Goal: Complete application form

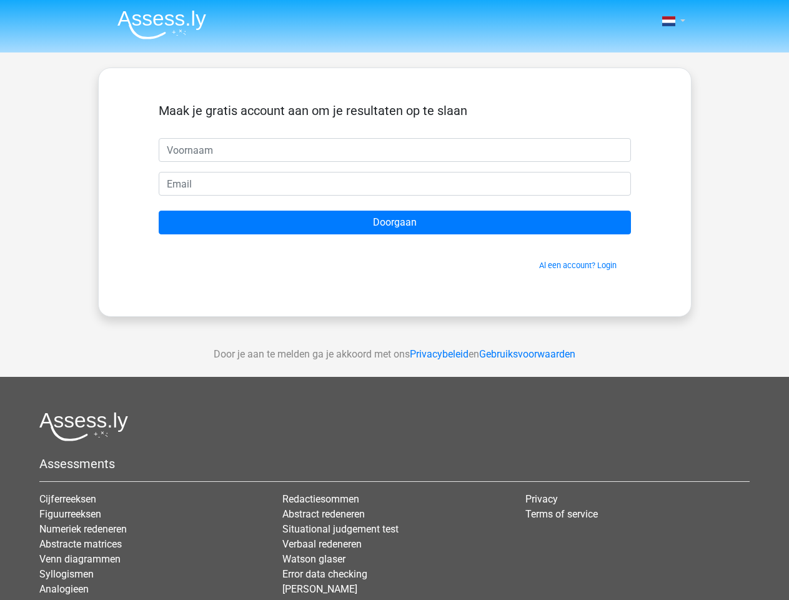
click at [670, 21] on span at bounding box center [668, 21] width 13 height 10
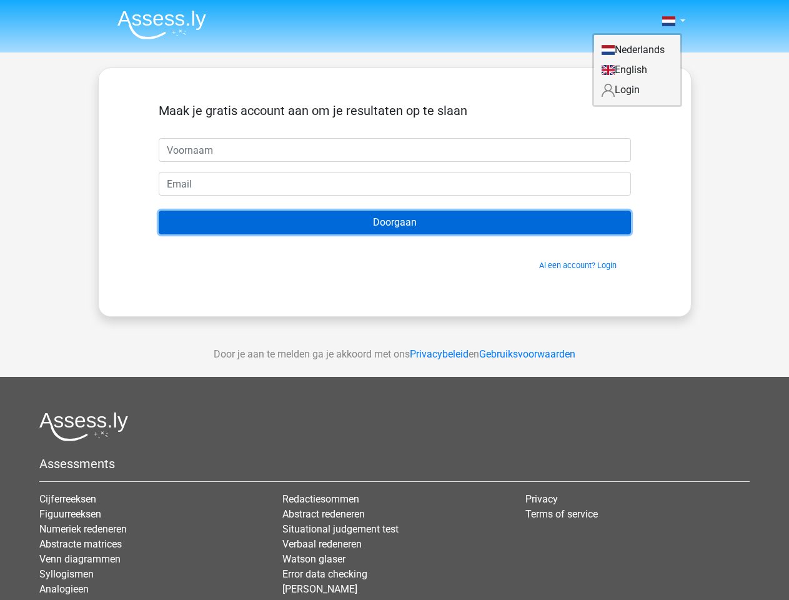
click at [395, 222] on input "Doorgaan" at bounding box center [395, 222] width 472 height 24
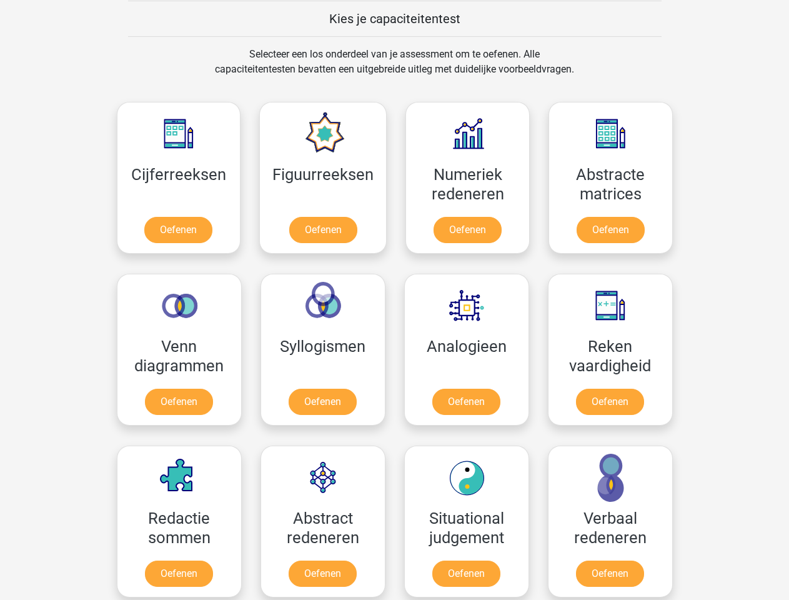
scroll to position [484, 0]
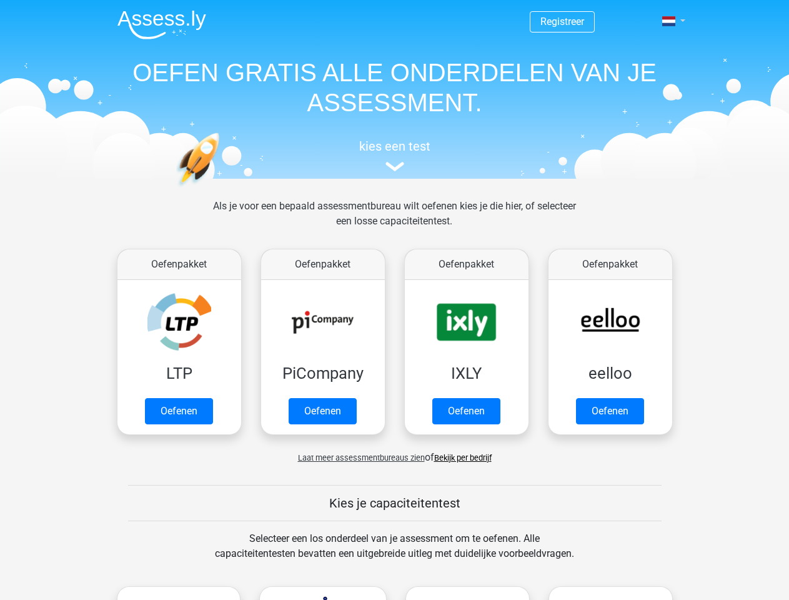
click at [670, 21] on span at bounding box center [668, 21] width 13 height 10
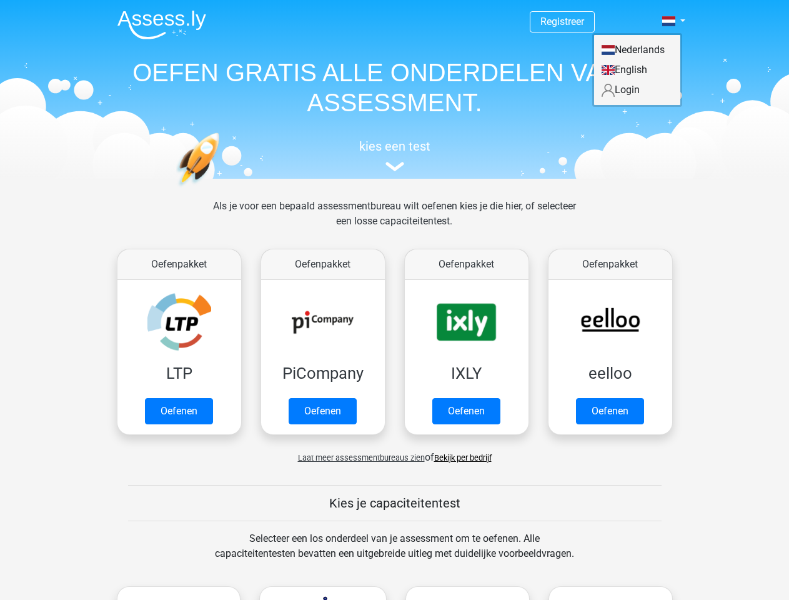
click at [358, 457] on span "Laat meer assessmentbureaus zien" at bounding box center [361, 457] width 127 height 9
